Goal: Use online tool/utility: Utilize a website feature to perform a specific function

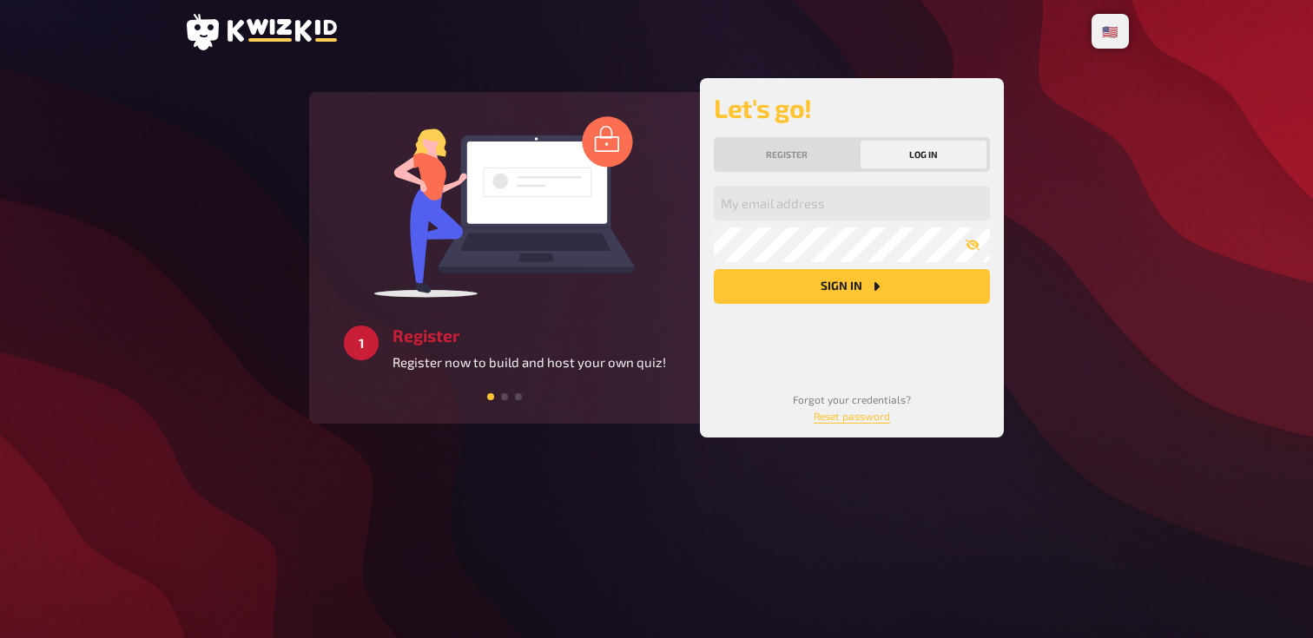
click at [792, 221] on div "My email address My password Sign in" at bounding box center [852, 274] width 276 height 177
click at [793, 201] on input "email" at bounding box center [852, 203] width 276 height 35
click at [829, 202] on input "email" at bounding box center [852, 203] width 276 height 35
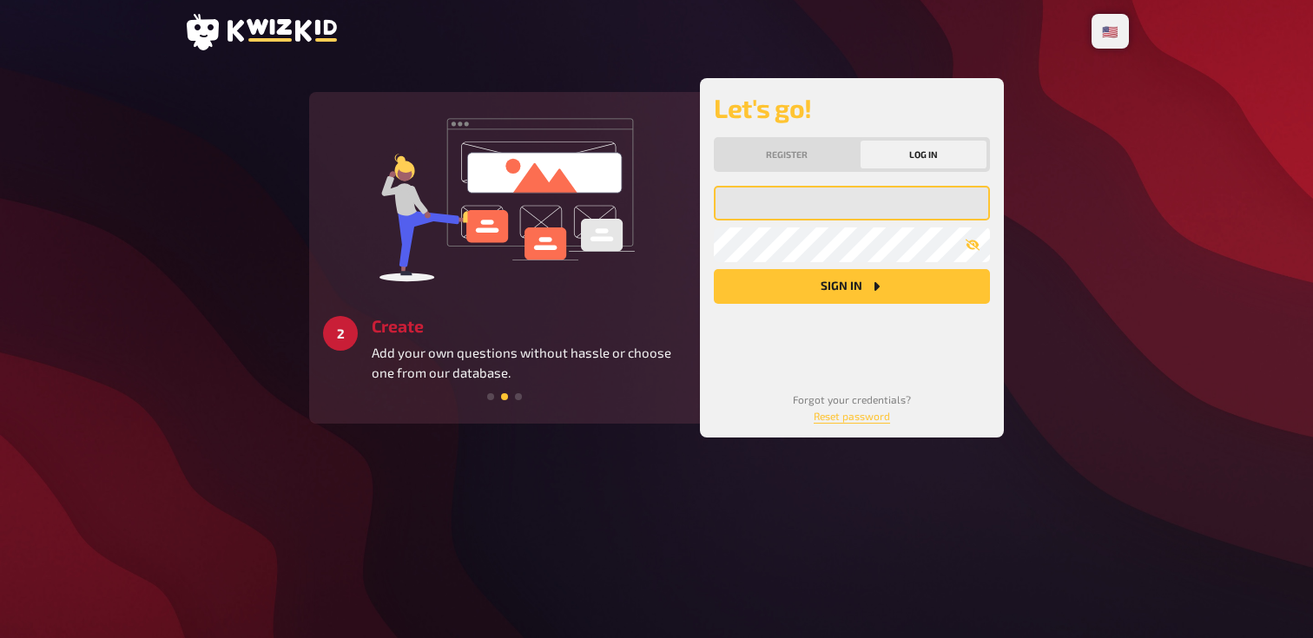
type input "Creative Collabs [GEOGRAPHIC_DATA]"
click at [714, 269] on button "Sign in" at bounding box center [852, 286] width 276 height 35
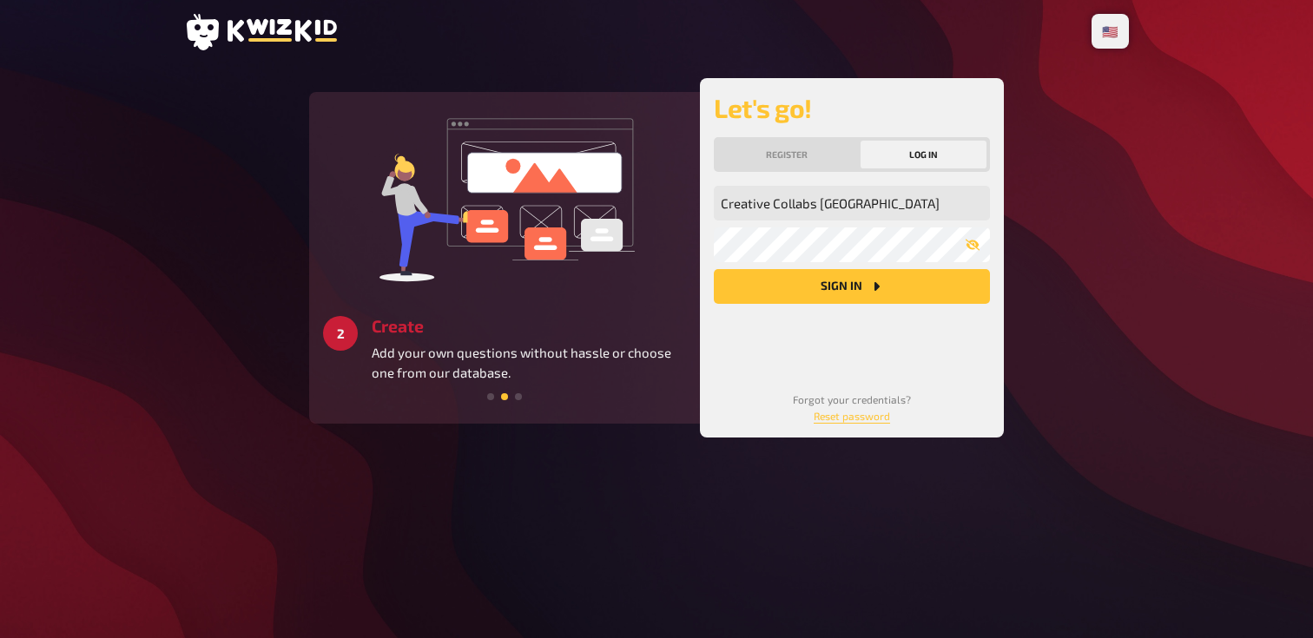
click at [993, 338] on div "Let's go! Register Log in Creative Collabs [GEOGRAPHIC_DATA] My email address M…" at bounding box center [852, 258] width 304 height 360
click at [849, 208] on input "Creative Collabs [GEOGRAPHIC_DATA]" at bounding box center [852, 203] width 276 height 35
type input "[EMAIL_ADDRESS][DOMAIN_NAME]"
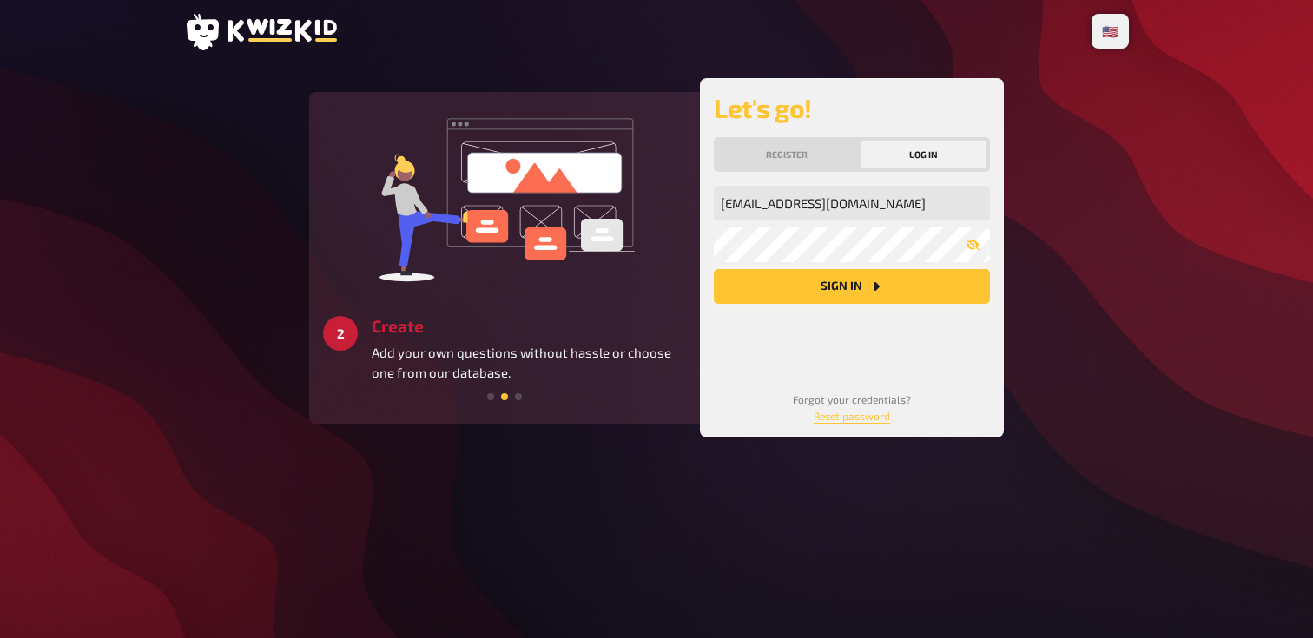
click at [836, 296] on button "Sign in" at bounding box center [852, 286] width 276 height 35
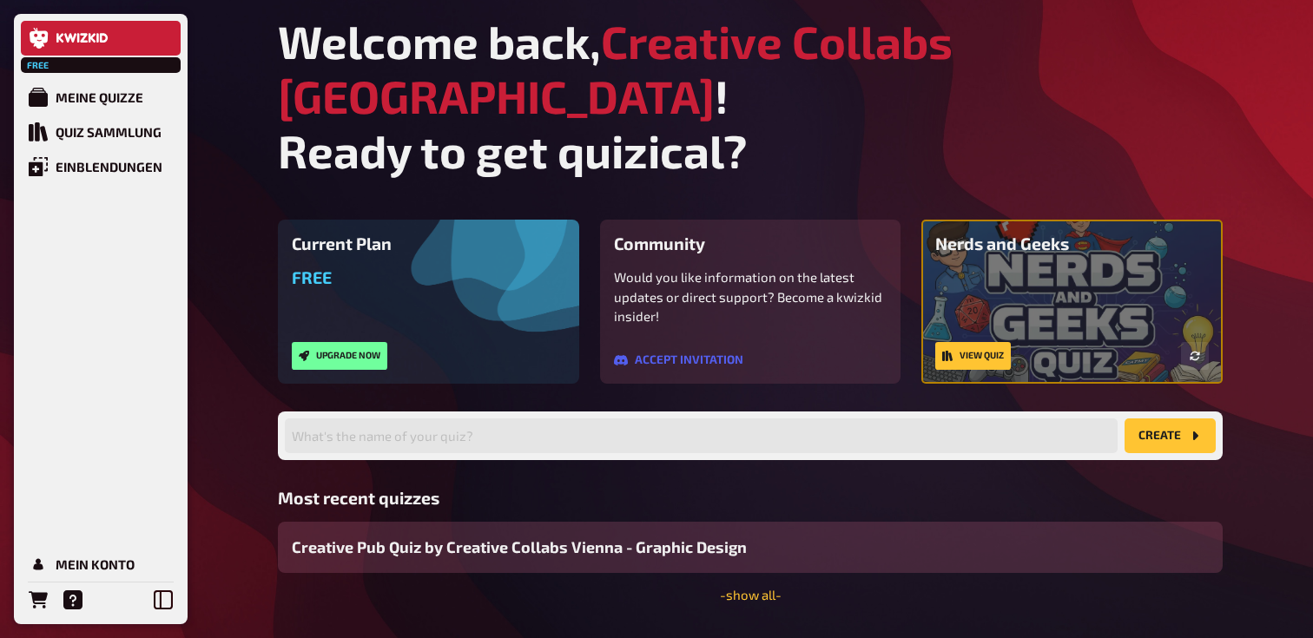
click at [652, 522] on div "Creative Pub Quiz by Creative Collabs Vienna - Graphic Design" at bounding box center [750, 547] width 945 height 51
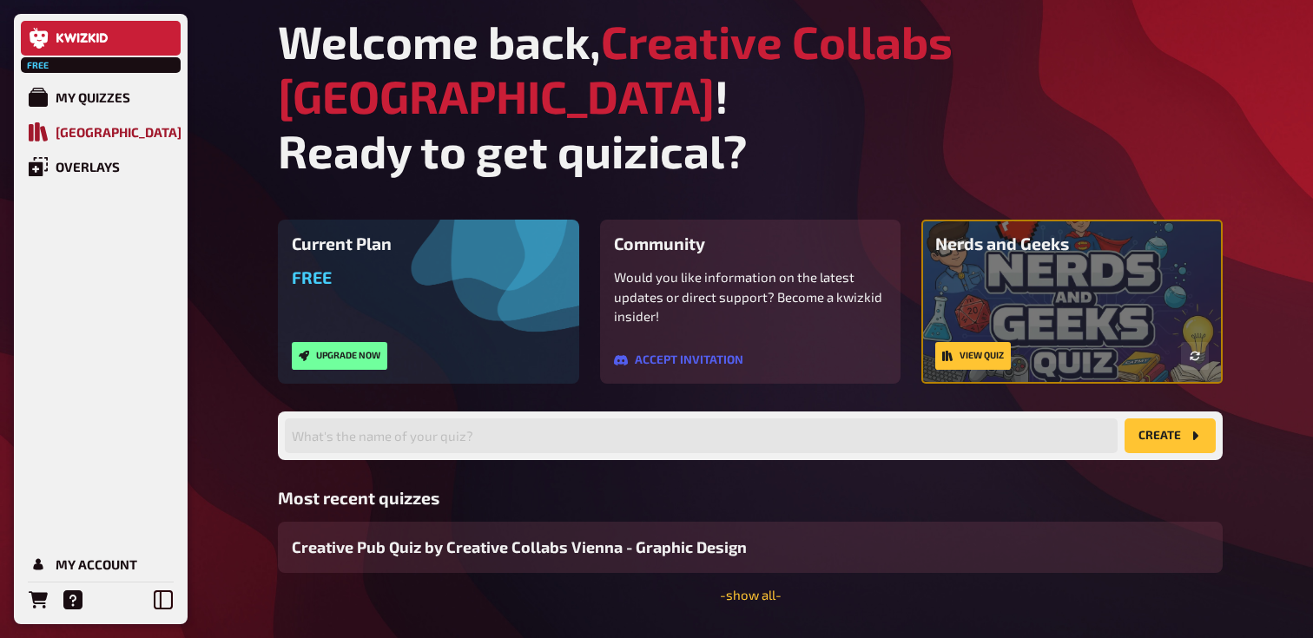
click at [61, 122] on link "[GEOGRAPHIC_DATA]" at bounding box center [101, 132] width 160 height 35
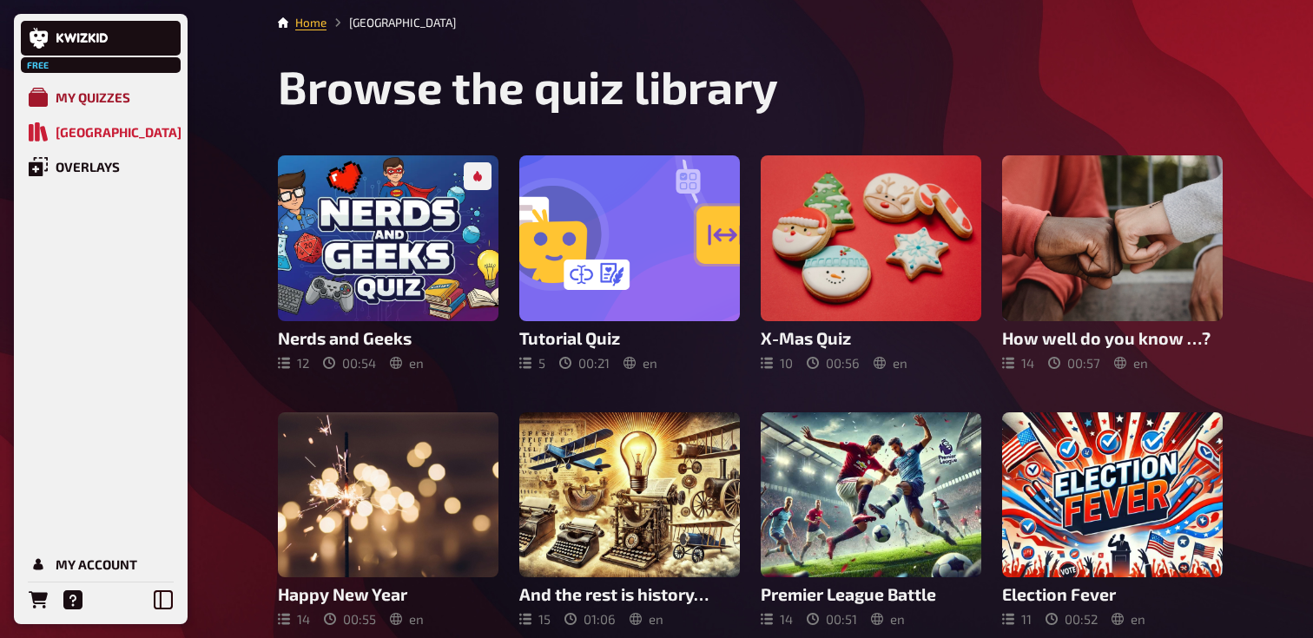
click at [80, 96] on div "My Quizzes" at bounding box center [93, 97] width 75 height 16
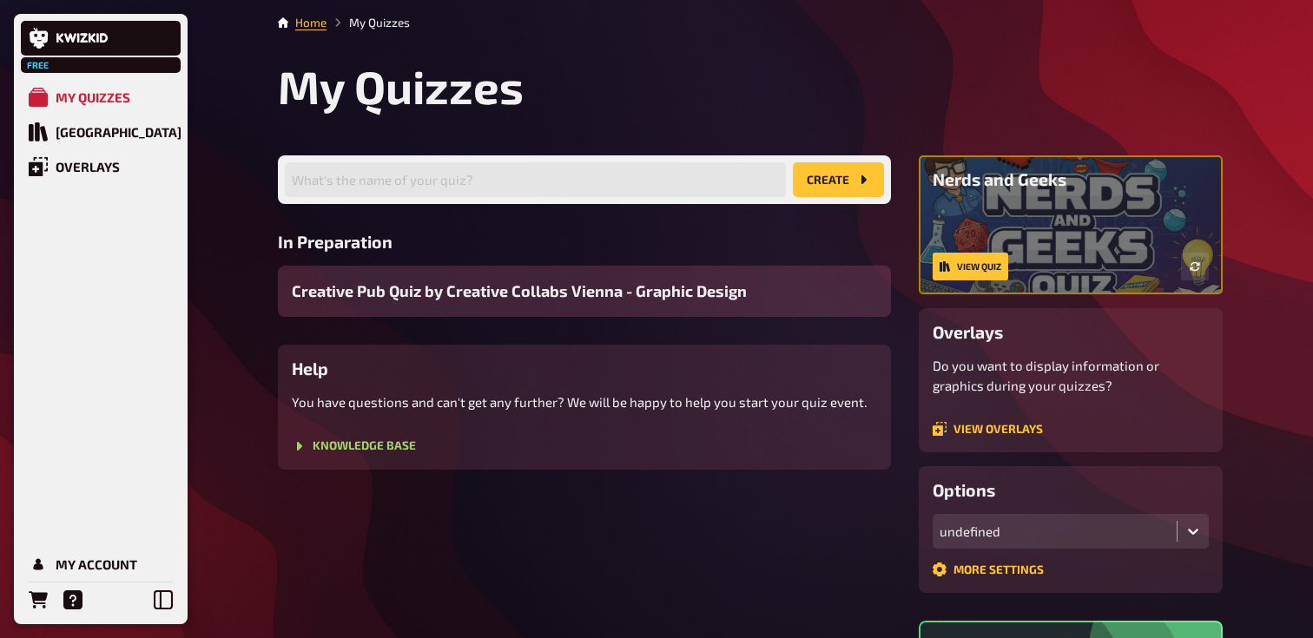
click at [520, 305] on div "Creative Pub Quiz by Creative Collabs Vienna - Graphic Design" at bounding box center [584, 291] width 613 height 51
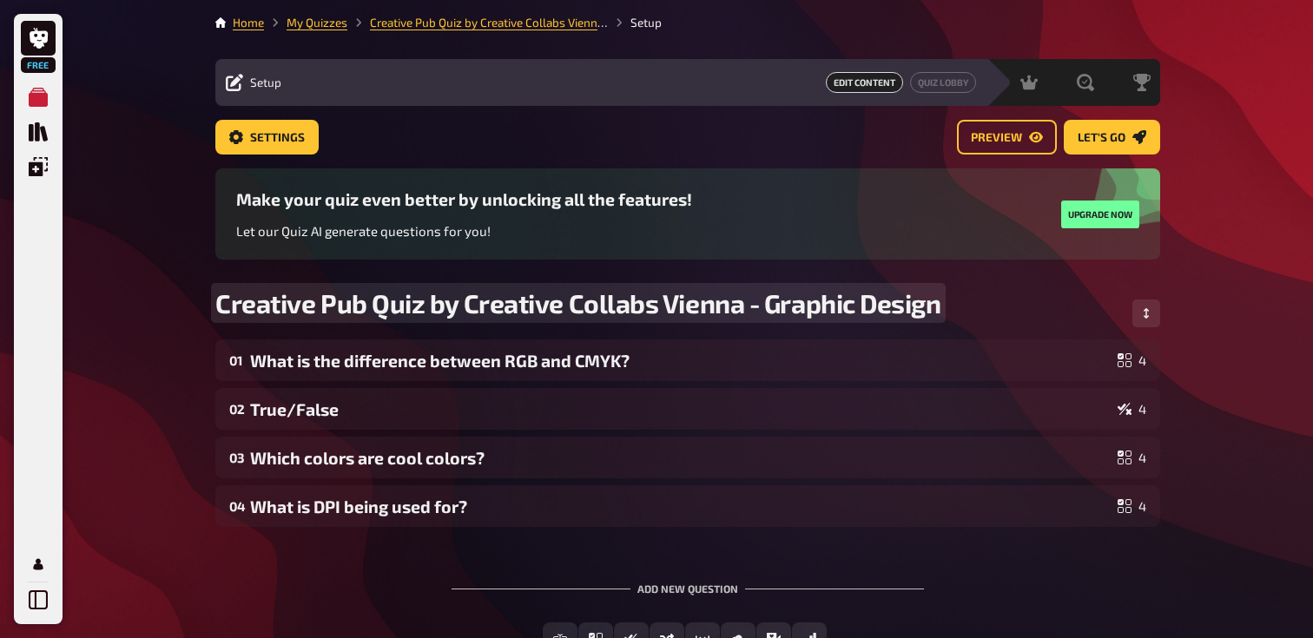
click at [740, 336] on div "Creative Pub Quiz by Creative Collabs Vienna - Graphic Design" at bounding box center [687, 313] width 945 height 52
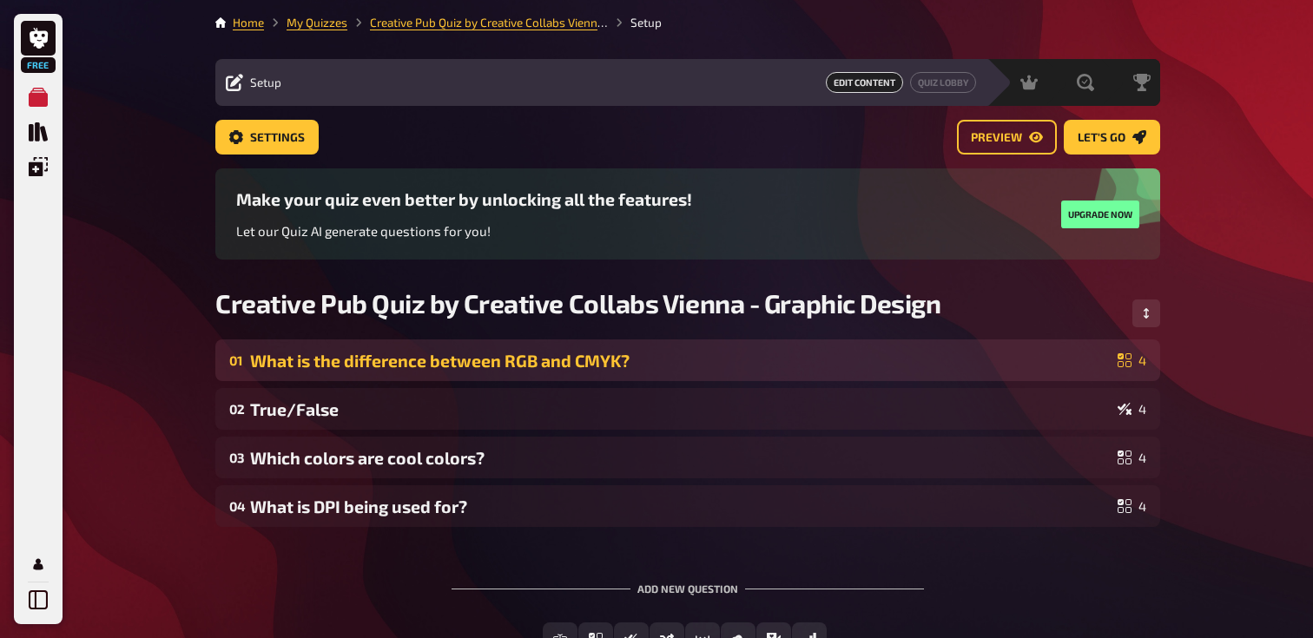
click at [732, 367] on div "What is the difference between RGB and CMYK?" at bounding box center [680, 361] width 861 height 20
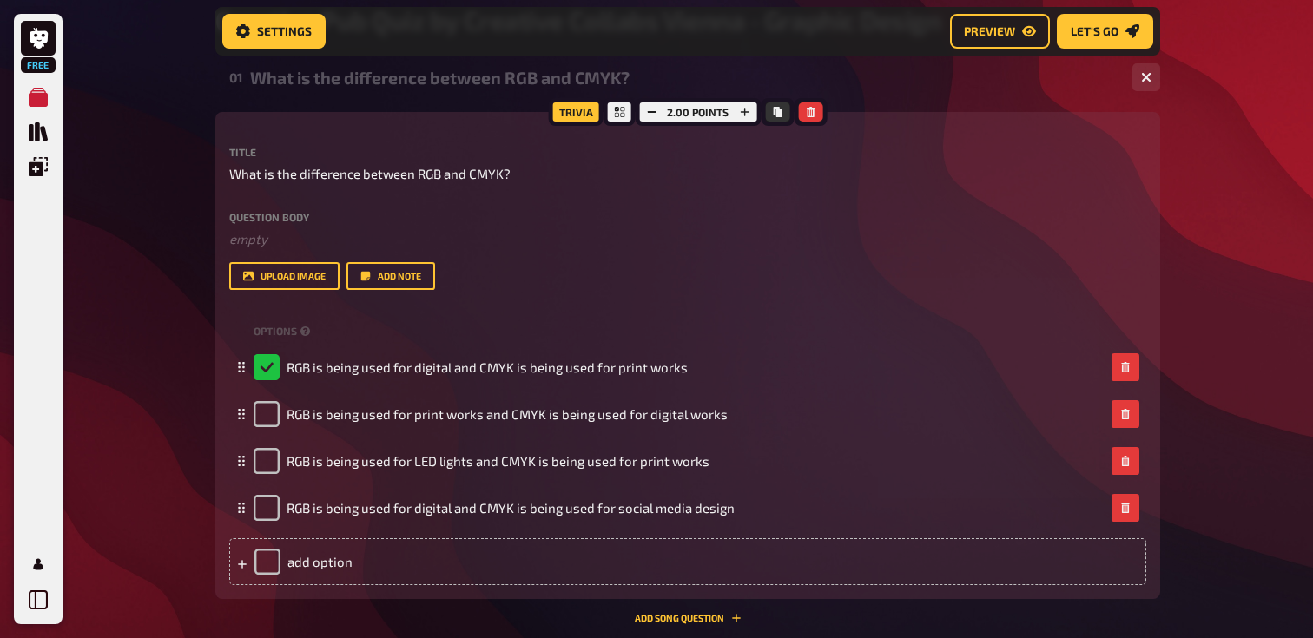
scroll to position [313, 0]
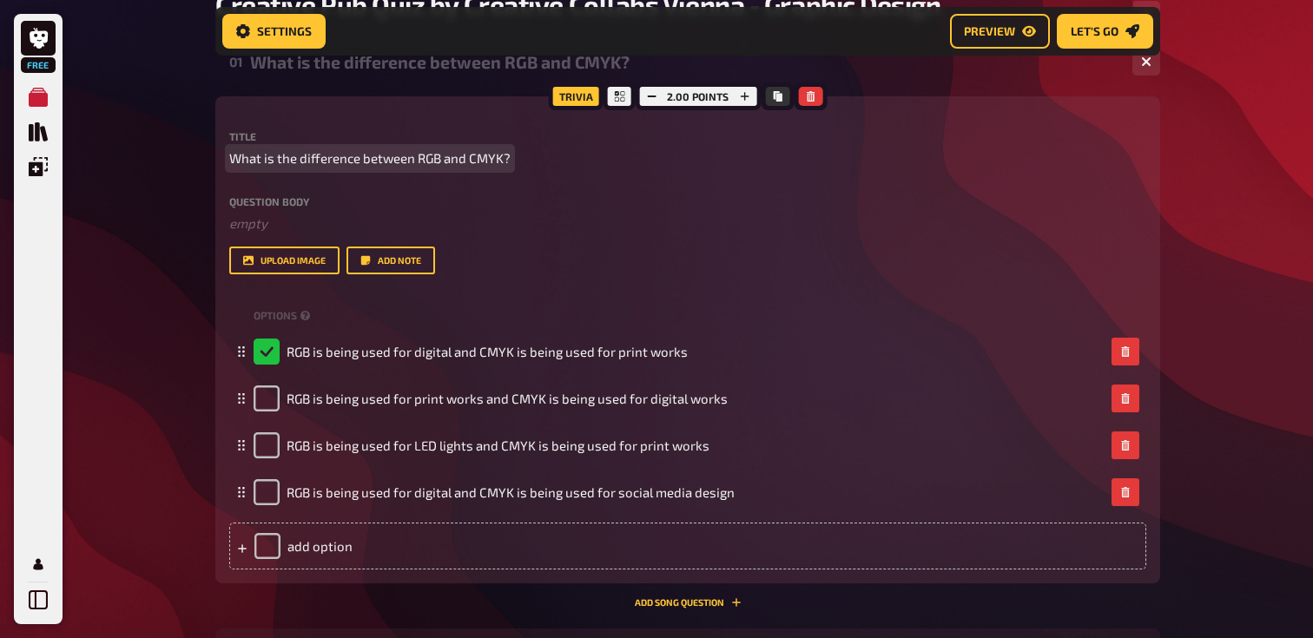
click at [455, 150] on span "What is the difference between RGB and CMYK?" at bounding box center [369, 159] width 281 height 20
click at [211, 174] on div "Home My Quizzes Creative Pub Quiz by Creative Collabs Vienna - Graphic Design S…" at bounding box center [688, 348] width 973 height 1322
click at [166, 184] on div "Free My Quizzes Quiz Library Overlays My Account Home My Quizzes Creative Pub Q…" at bounding box center [656, 348] width 1313 height 1322
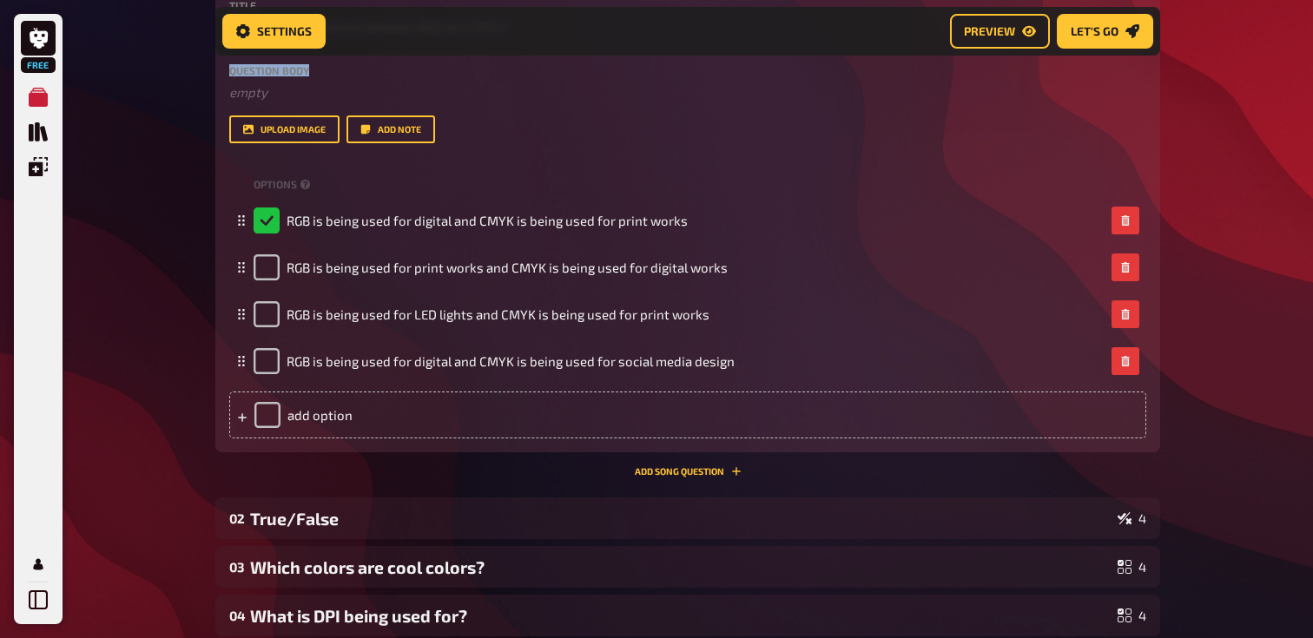
scroll to position [684, 0]
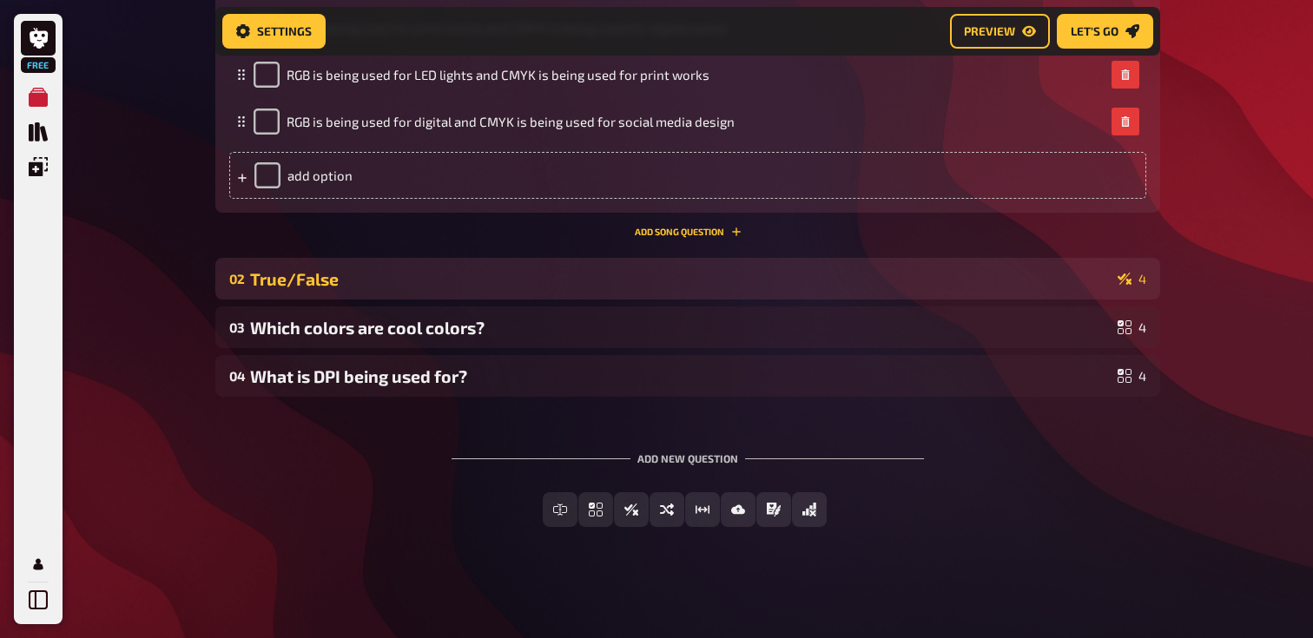
click at [314, 282] on div "True/False" at bounding box center [680, 279] width 861 height 20
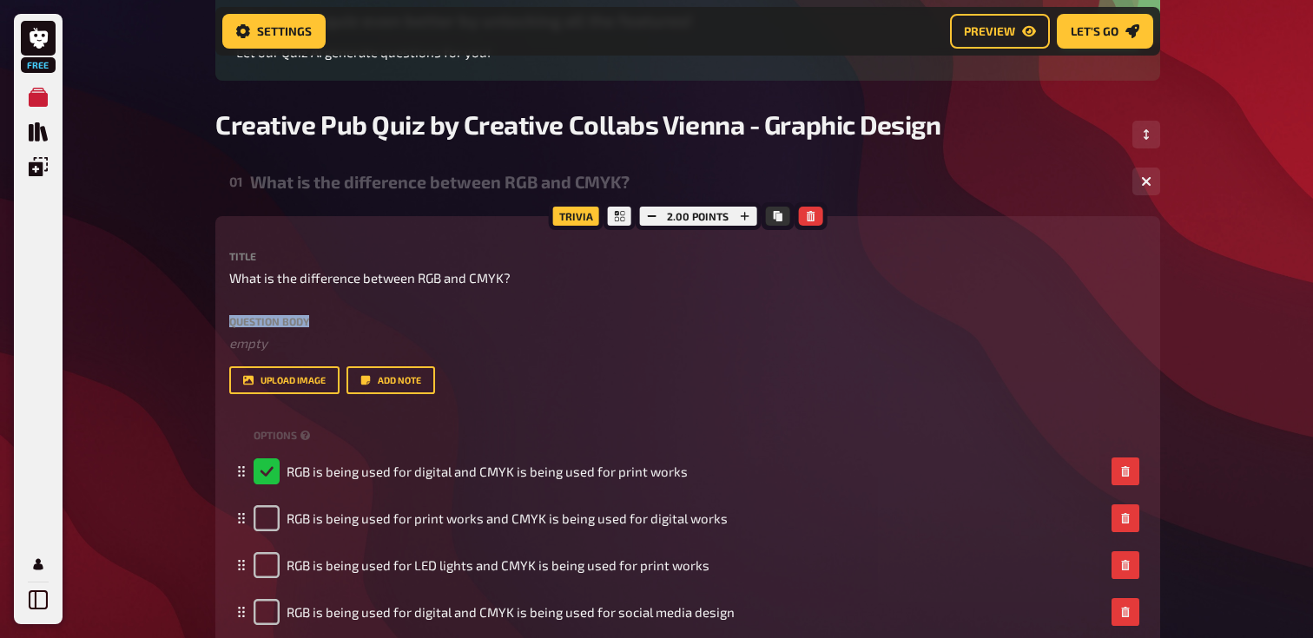
scroll to position [197, 0]
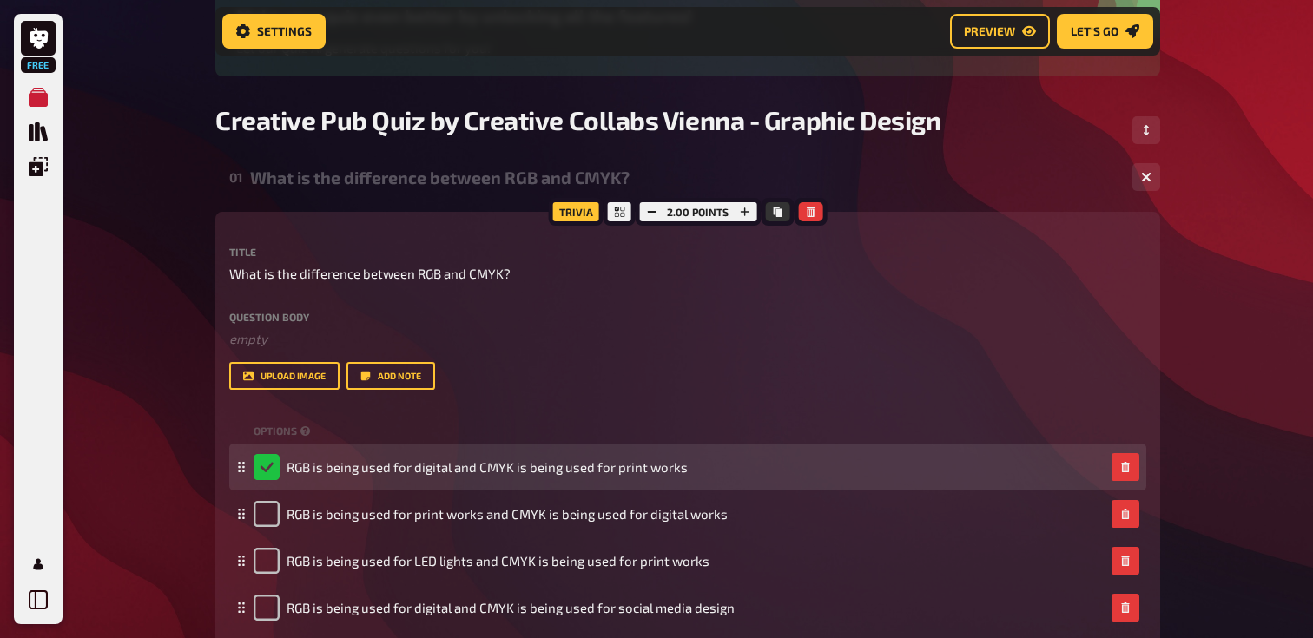
click at [269, 466] on div "RGB is being used for digital and CMYK is being used for print works" at bounding box center [471, 467] width 434 height 26
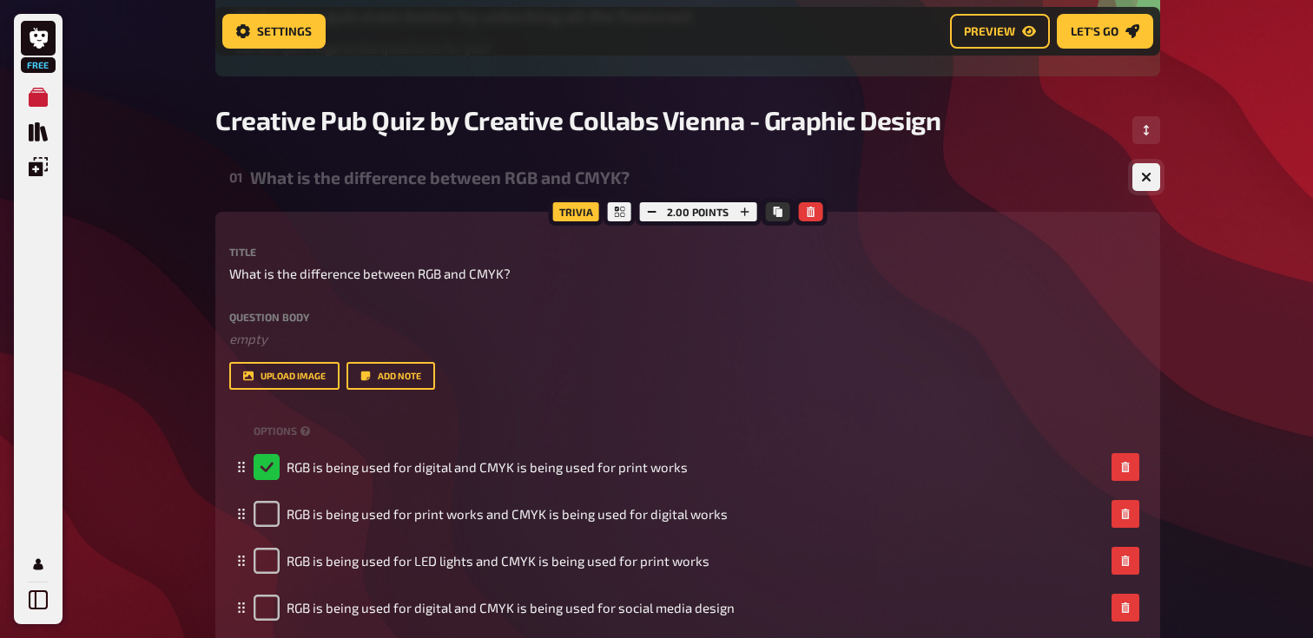
click at [1149, 179] on icon "button" at bounding box center [1146, 177] width 10 height 10
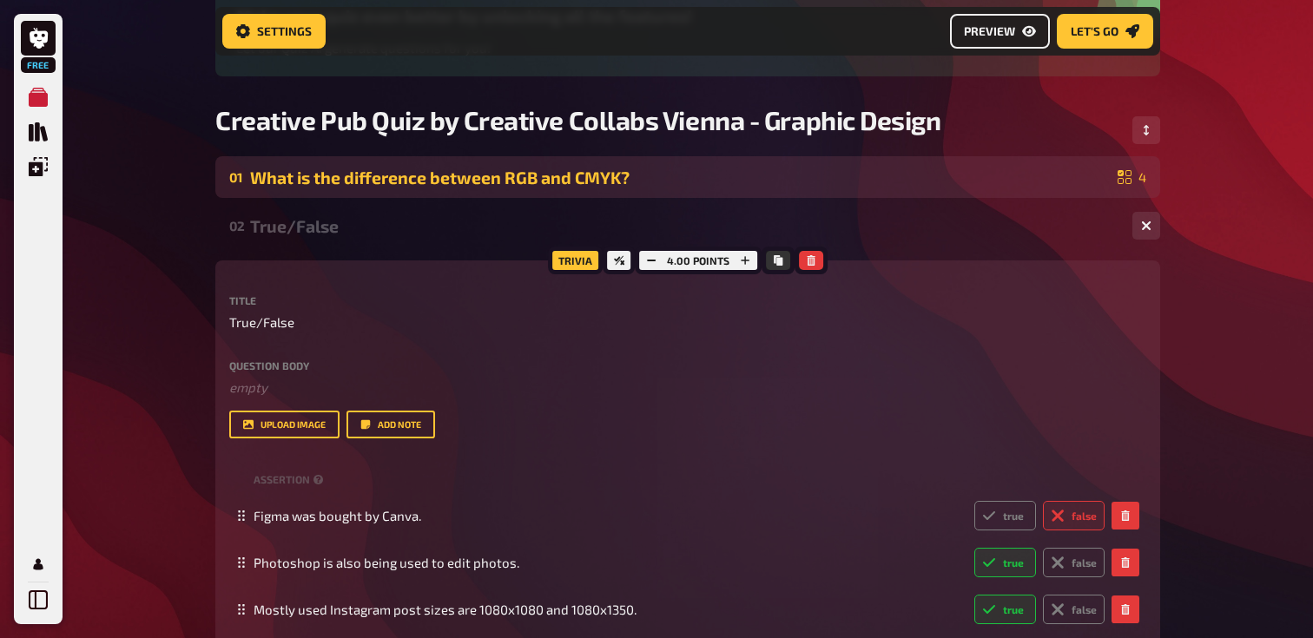
click at [979, 42] on link "Preview" at bounding box center [1000, 31] width 100 height 35
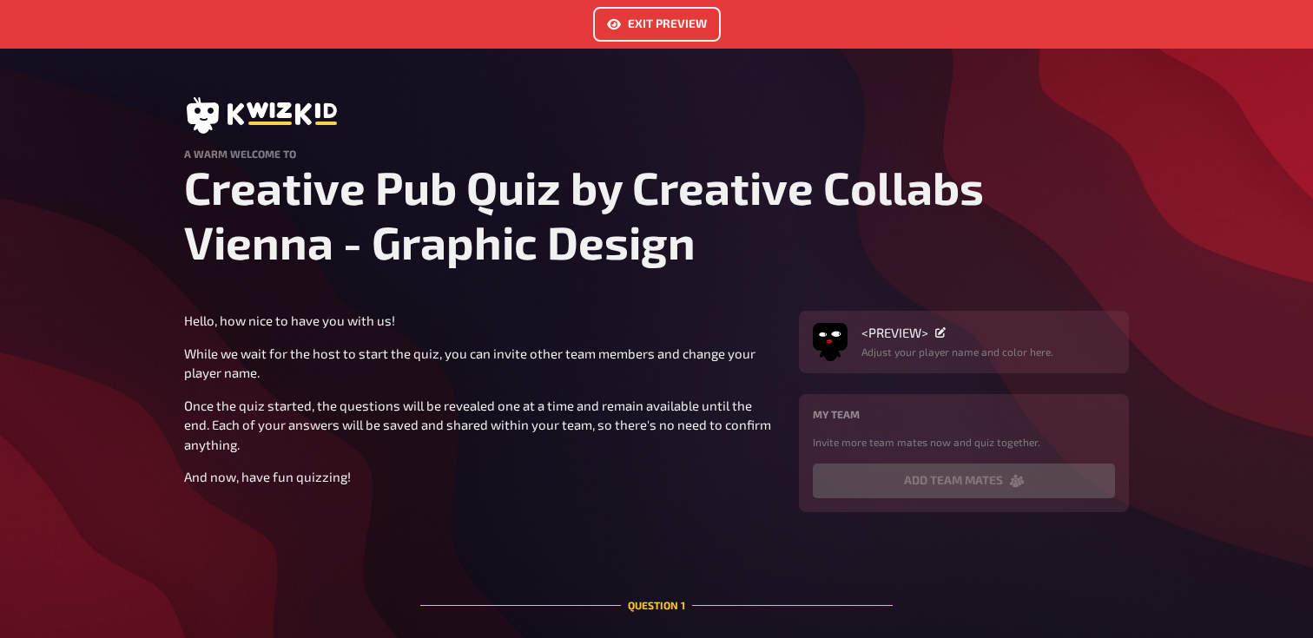
click at [658, 33] on link "Exit Preview" at bounding box center [657, 24] width 128 height 35
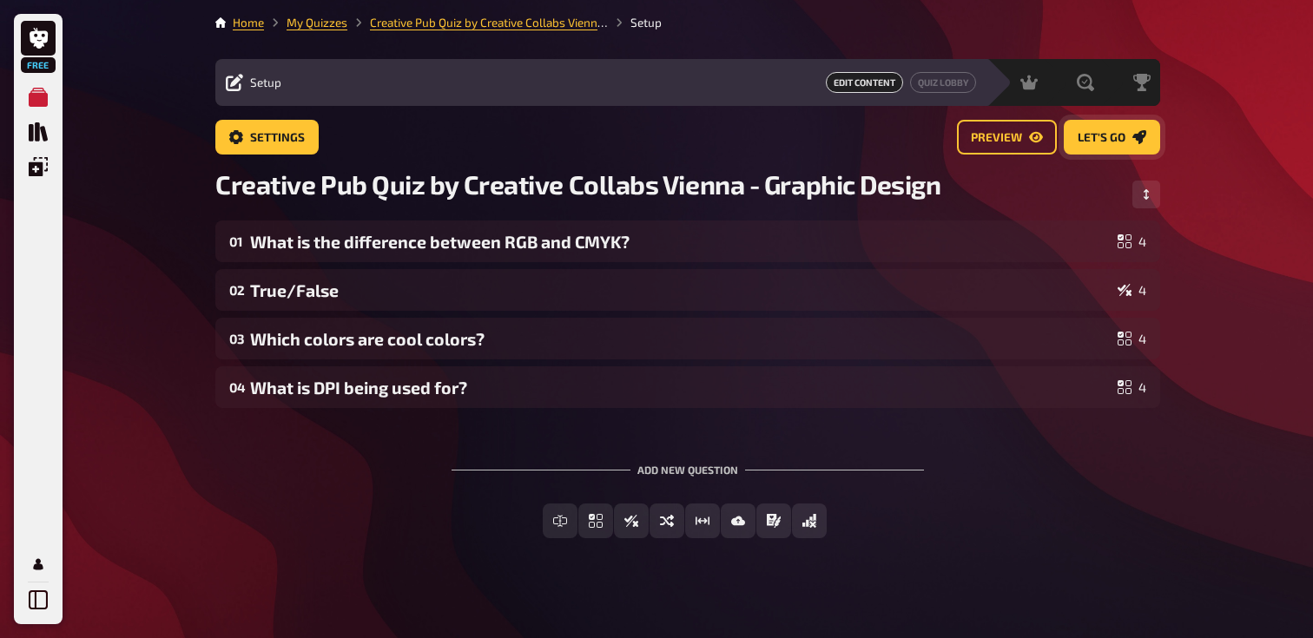
click at [1093, 141] on span "Let's go" at bounding box center [1102, 138] width 48 height 12
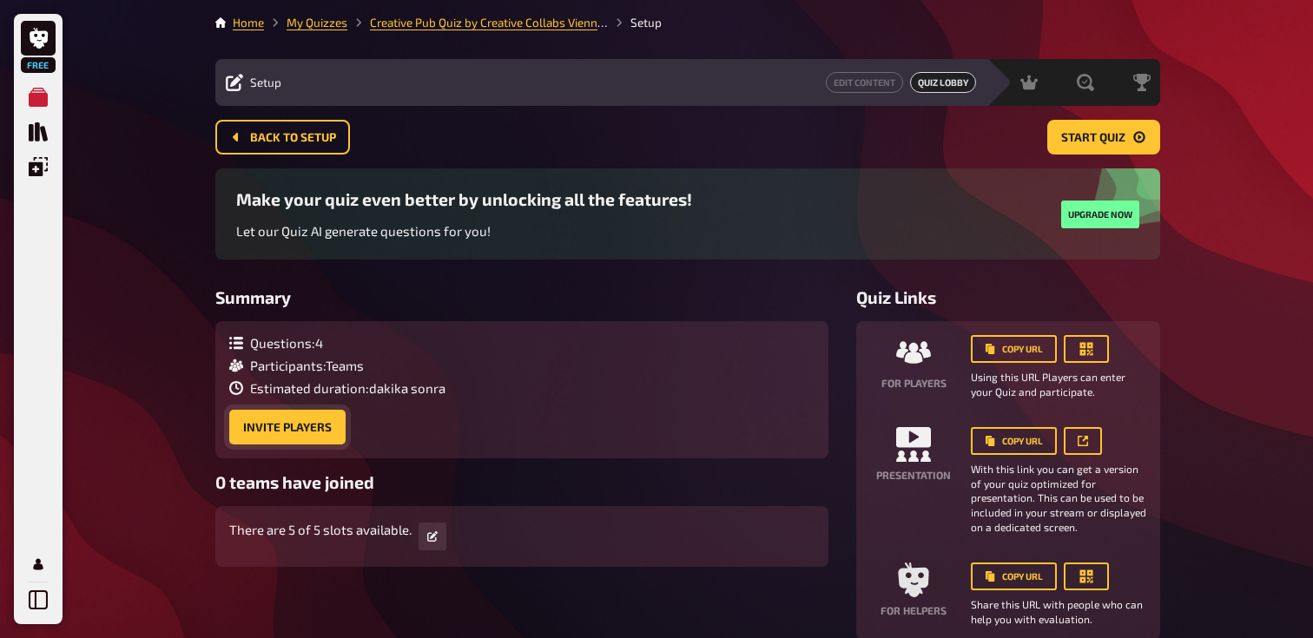
click at [305, 437] on button "Invite Players" at bounding box center [287, 427] width 116 height 35
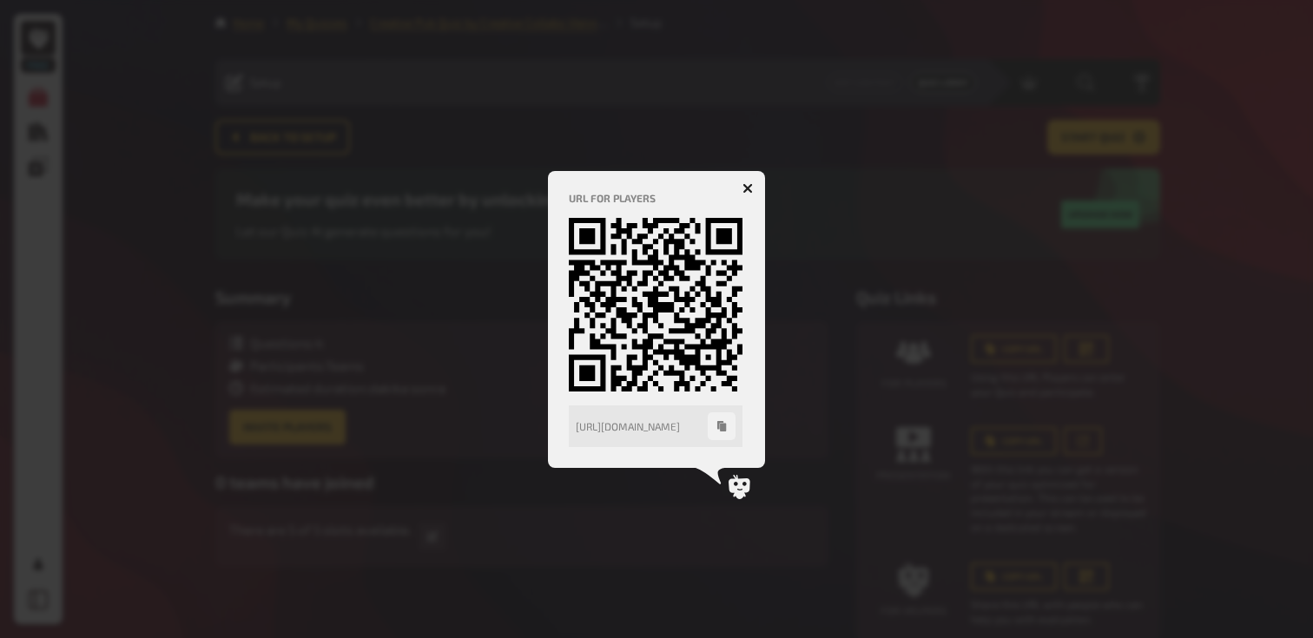
click at [327, 452] on div at bounding box center [656, 319] width 1313 height 638
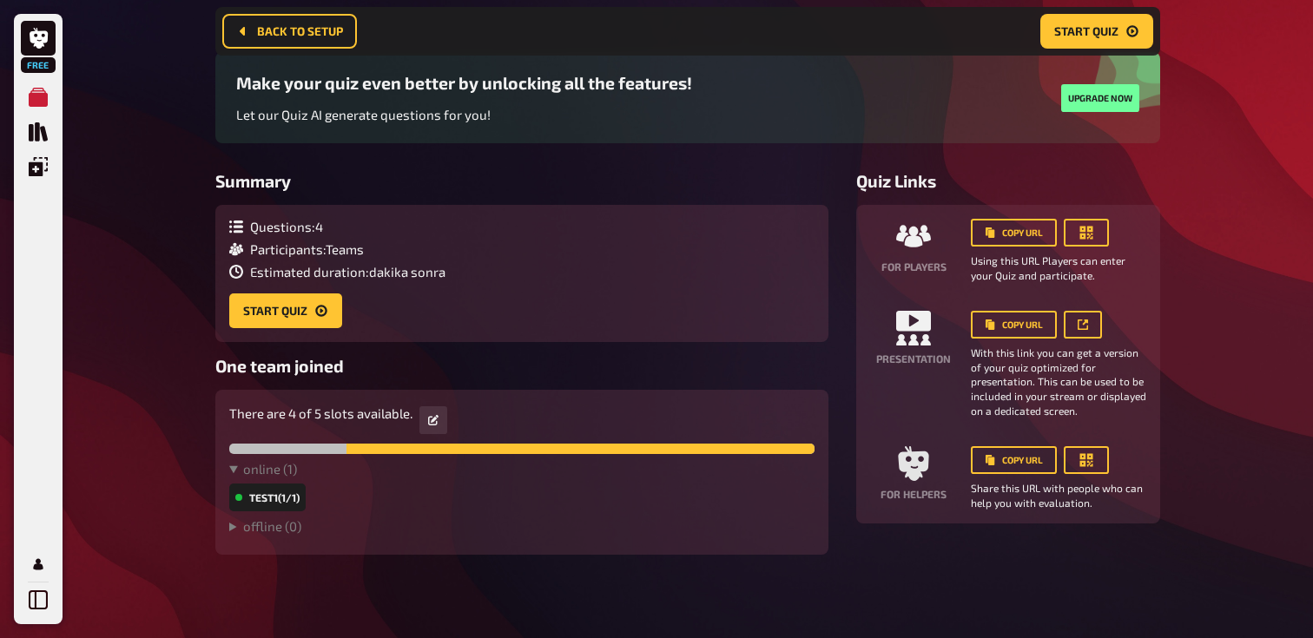
scroll to position [131, 0]
click at [1097, 30] on span "Start Quiz" at bounding box center [1086, 31] width 64 height 12
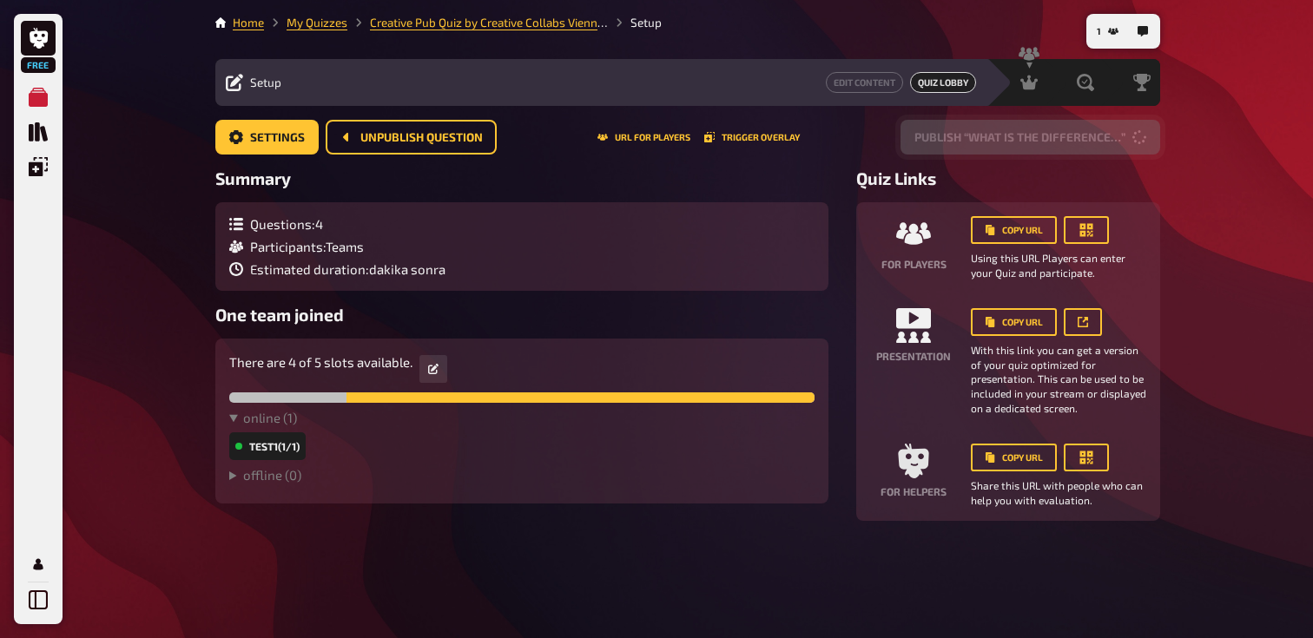
scroll to position [0, 0]
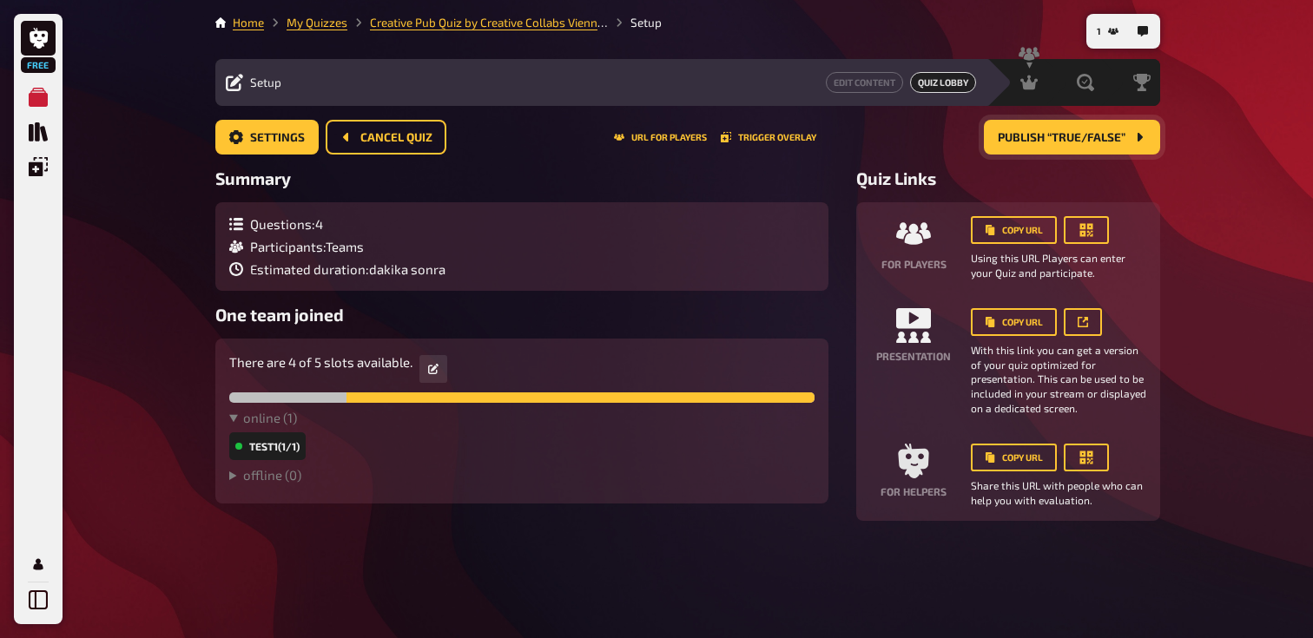
scroll to position [52, 0]
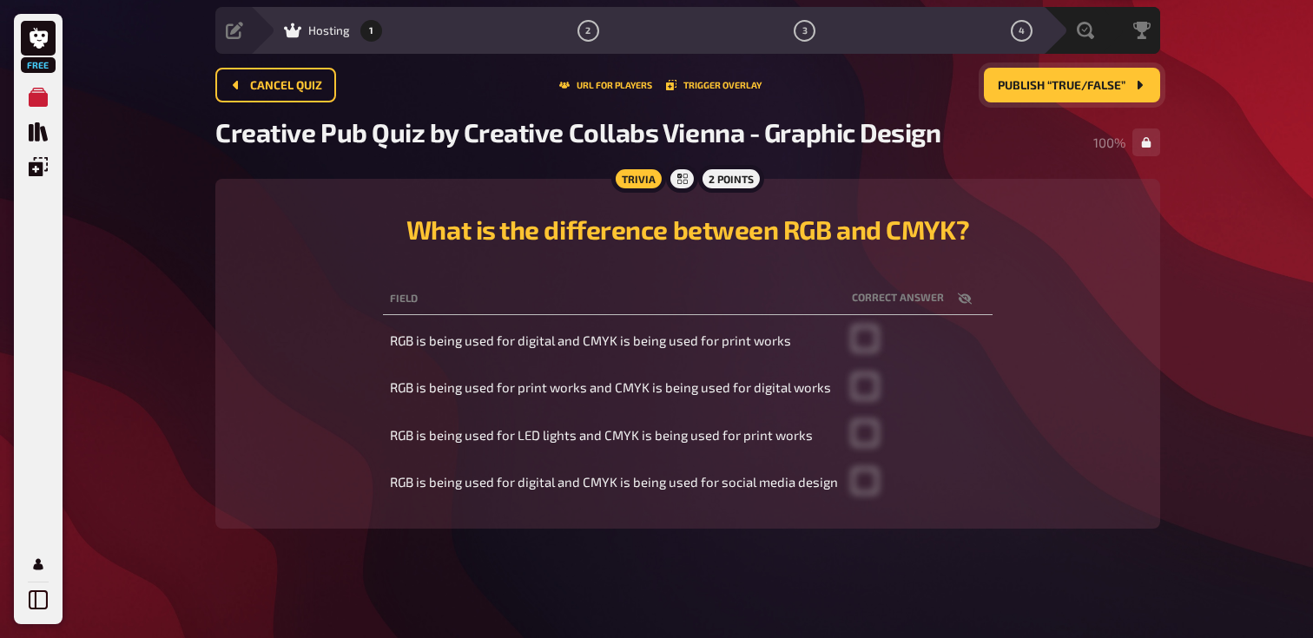
click at [1076, 95] on button "Publish “True/False”" at bounding box center [1072, 85] width 176 height 35
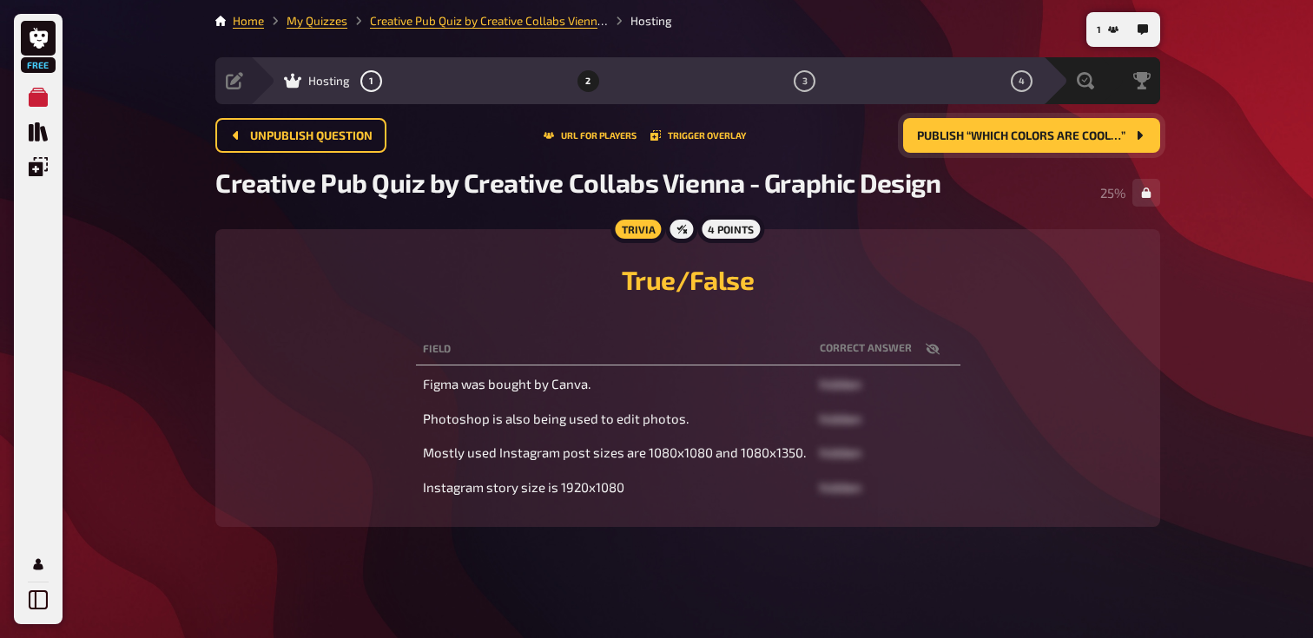
click at [960, 139] on span "Publish “Which colors are cool…”" at bounding box center [1021, 136] width 208 height 12
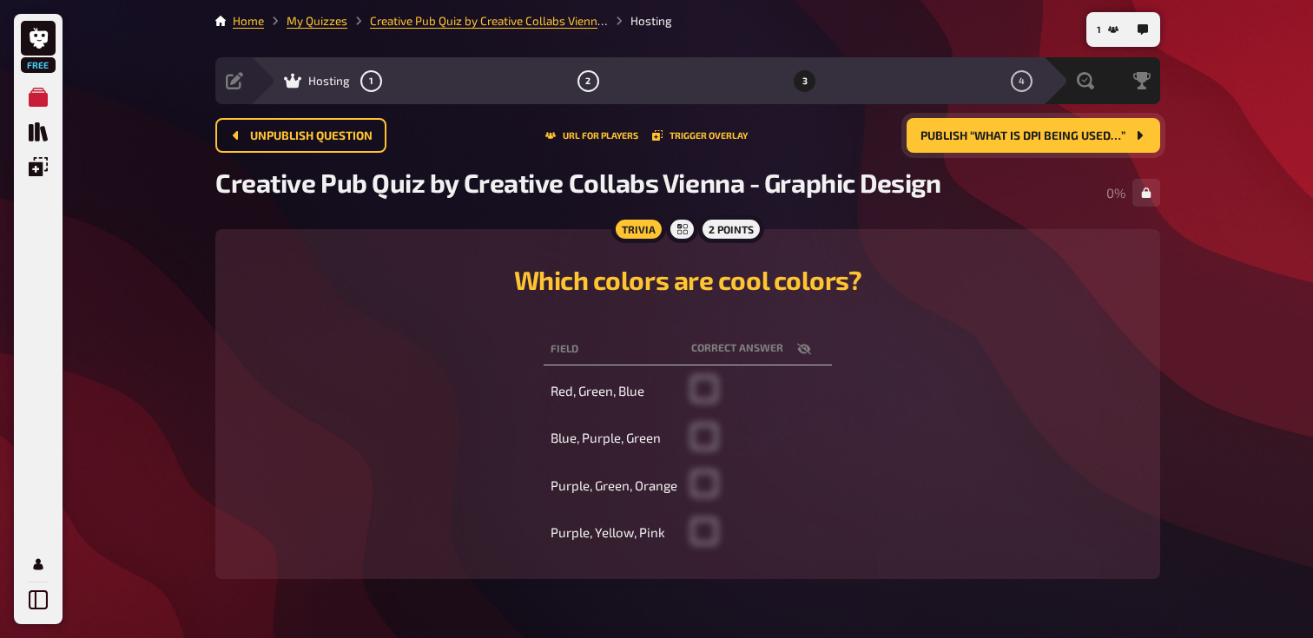
click at [960, 139] on span "Publish “What is DPI being used…”" at bounding box center [1023, 136] width 205 height 12
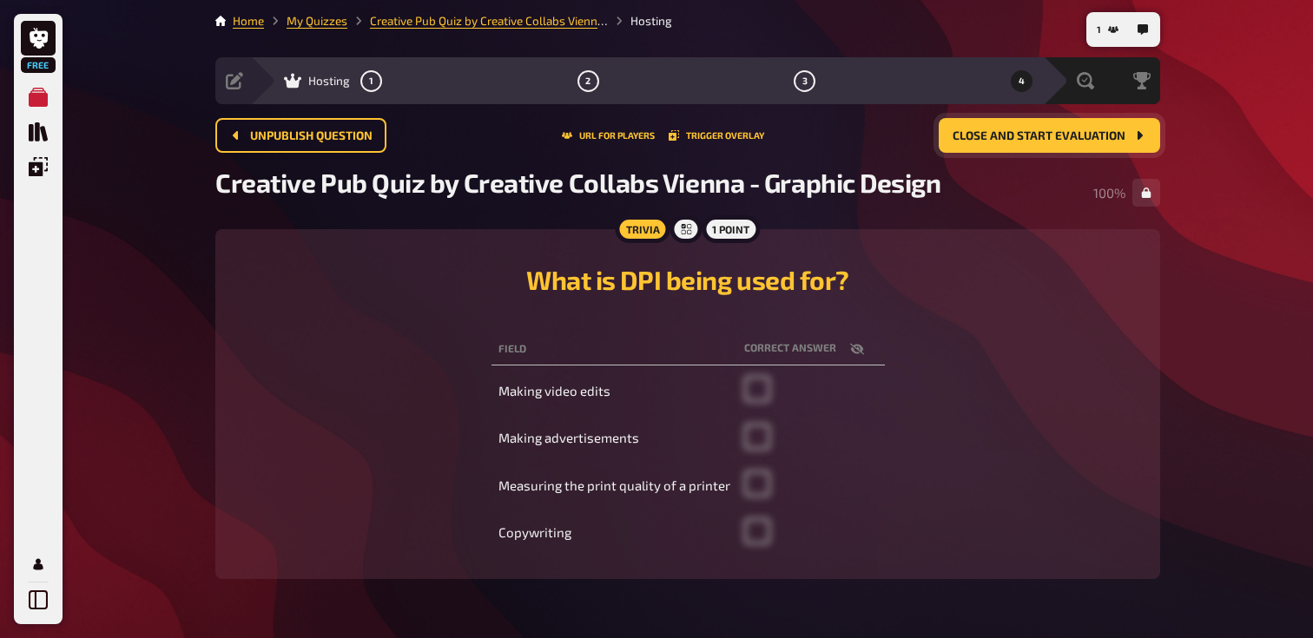
click at [960, 139] on span "Close and start evaluation" at bounding box center [1039, 136] width 173 height 12
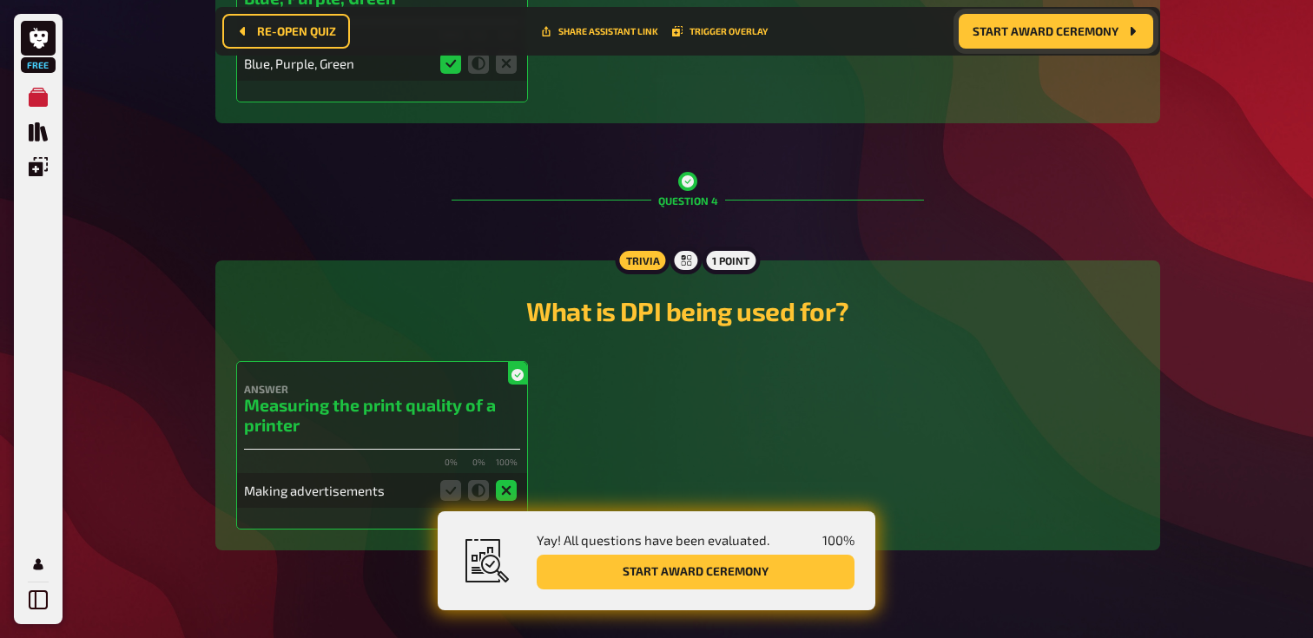
scroll to position [1616, 0]
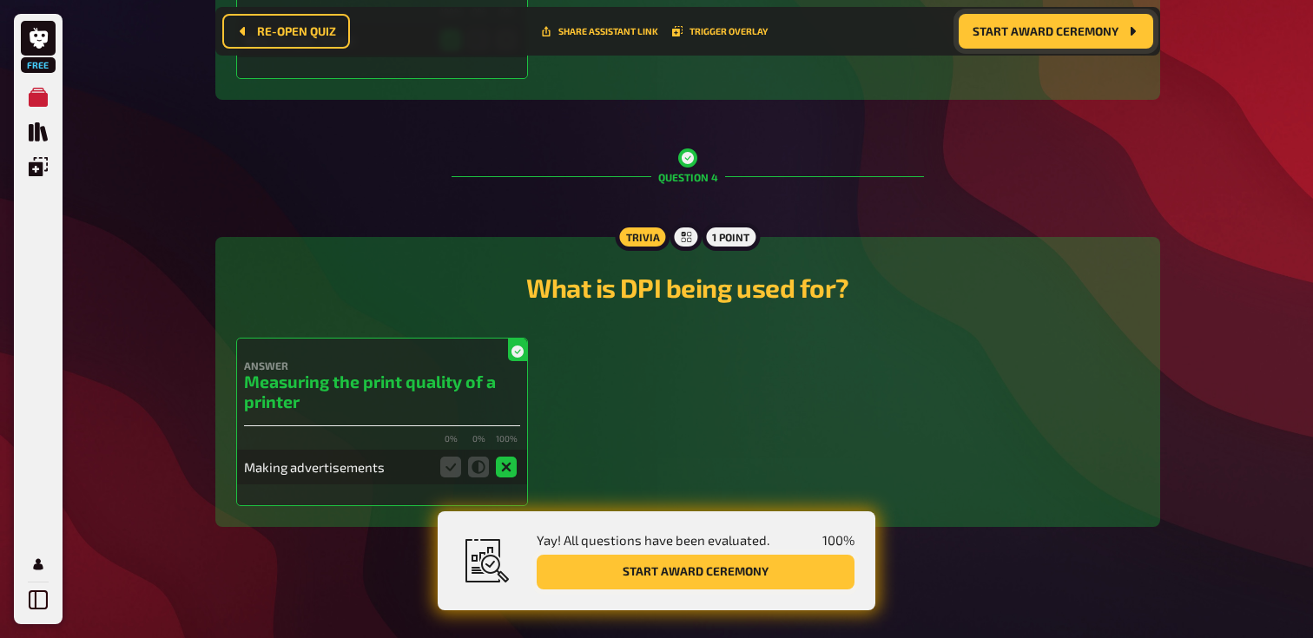
click at [640, 559] on button "Start award ceremony" at bounding box center [696, 572] width 318 height 35
